Goal: Task Accomplishment & Management: Complete application form

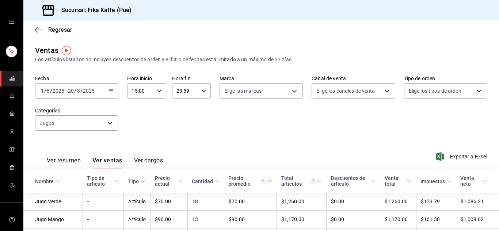
click at [179, 133] on div "Fecha [DATE] [DATE] - [DATE] [DATE] Hora inicio 15:00 Hora inicio Hora fin 23:5…" at bounding box center [261, 107] width 452 height 64
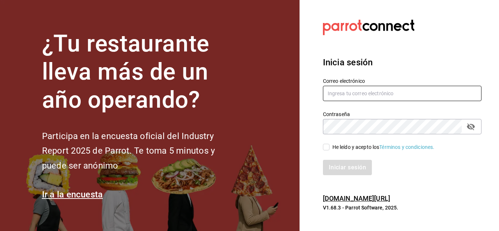
type input "[EMAIL_ADDRESS][DOMAIN_NAME]"
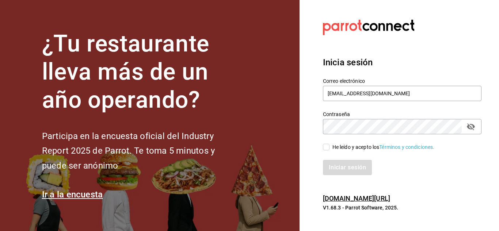
click at [325, 149] on input "He leído y acepto los Términos y condiciones." at bounding box center [326, 147] width 7 height 7
checkbox input "true"
click at [332, 164] on button "Iniciar sesión" at bounding box center [348, 167] width 50 height 15
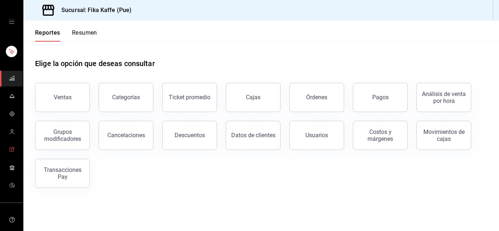
click at [11, 152] on span "mailbox folders" at bounding box center [12, 150] width 6 height 10
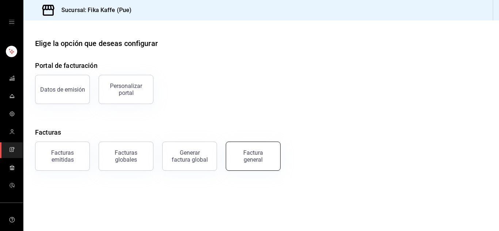
click at [259, 164] on button "Factura general" at bounding box center [253, 156] width 55 height 29
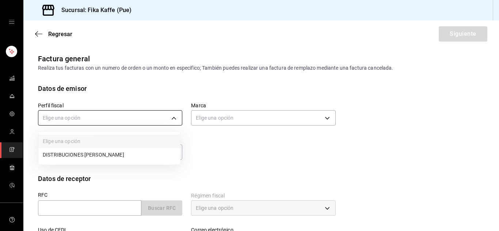
click at [119, 119] on body "Sucursal: Fika Kaffe (Pue) Regresar Siguiente Factura general Realiza tus factu…" at bounding box center [249, 115] width 499 height 231
click at [98, 157] on li "DISTRIBUCIONES MOGADEL" at bounding box center [109, 155] width 142 height 14
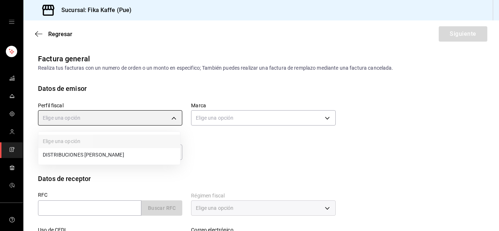
type input "7b073cd3-efc3-4cc0-81bd-dcd3264472e9"
type input "34ad27b6-2ad7-4e09-8c47-bff0ca000e3b"
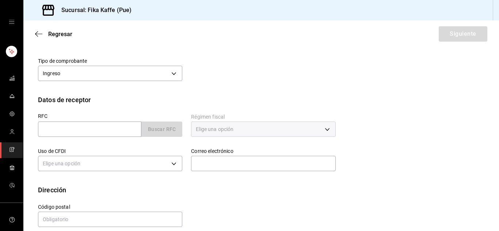
scroll to position [88, 0]
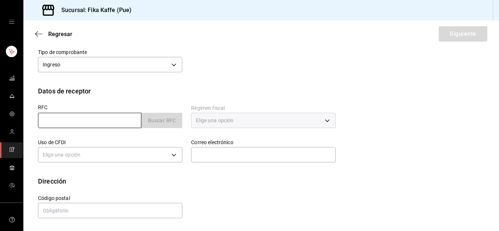
click at [99, 116] on input "text" at bounding box center [89, 120] width 103 height 15
type input "SACG740528K4A"
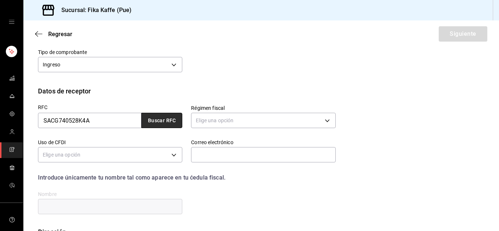
click at [157, 122] on button "Buscar RFC" at bounding box center [161, 120] width 41 height 15
type input "612"
type input "G03"
type input "germansanchez740528@gmail.com"
type input "93601"
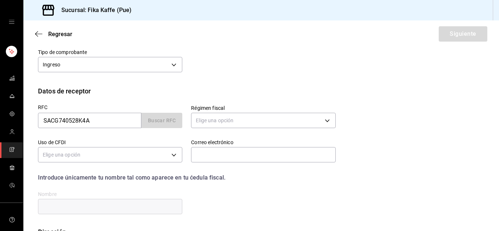
type input "GERMAN SANCHEZ CORTES"
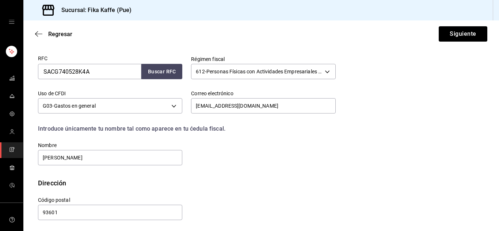
scroll to position [138, 0]
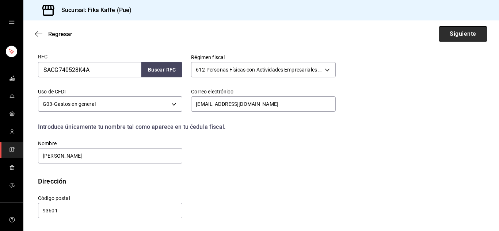
click at [451, 34] on button "Siguiente" at bounding box center [463, 33] width 49 height 15
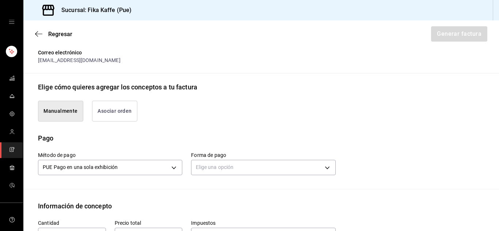
click at [130, 107] on button "Asociar orden" at bounding box center [114, 111] width 45 height 21
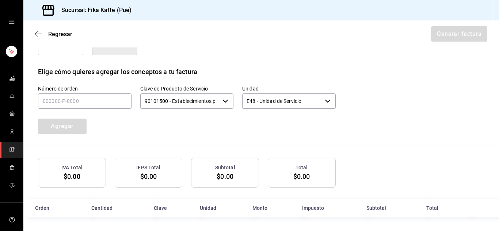
scroll to position [206, 0]
click at [110, 100] on input "text" at bounding box center [84, 100] width 93 height 15
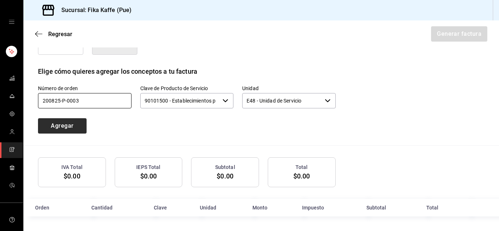
type input "200825-p-0003"
click at [74, 124] on button "Agregar" at bounding box center [62, 125] width 49 height 15
click at [50, 99] on input "text" at bounding box center [84, 100] width 93 height 15
type input "200825-p-0003"
click at [56, 125] on button "Agregar" at bounding box center [62, 125] width 49 height 15
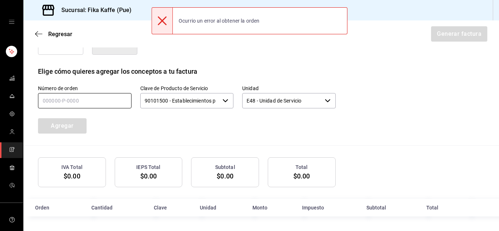
click at [52, 102] on input "text" at bounding box center [84, 100] width 93 height 15
